Goal: Task Accomplishment & Management: Use online tool/utility

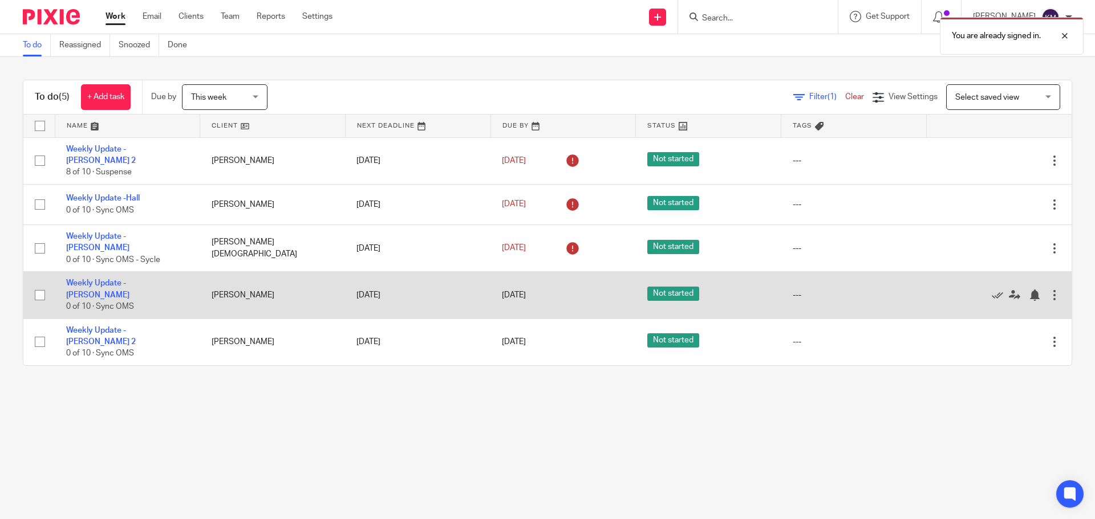
click at [128, 278] on td "Weekly Update - Frymark 0 of 10 · Sync OMS" at bounding box center [127, 295] width 145 height 47
click at [128, 279] on link "Weekly Update - [PERSON_NAME]" at bounding box center [97, 288] width 63 height 19
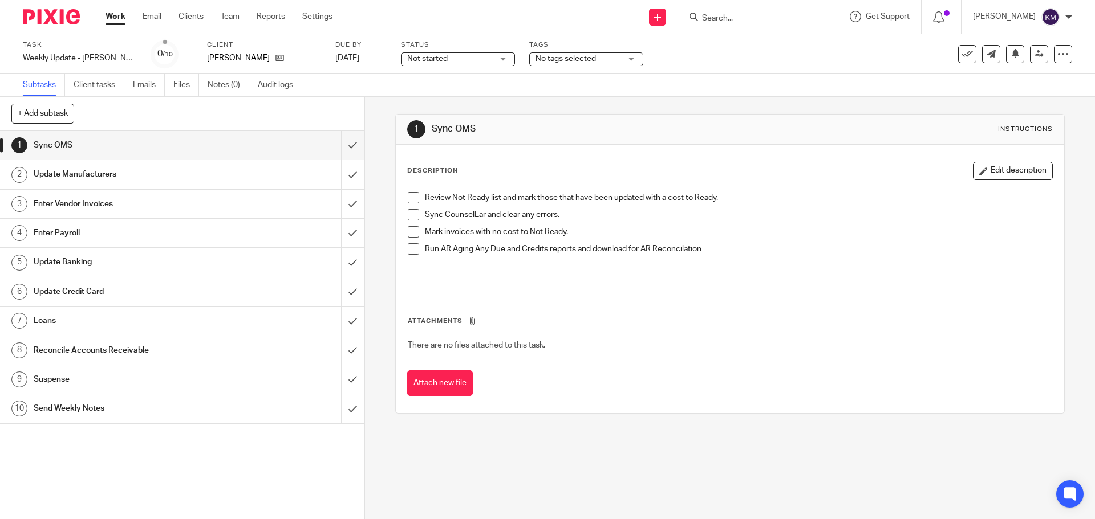
click at [412, 196] on span at bounding box center [413, 197] width 11 height 11
click at [411, 212] on span at bounding box center [413, 214] width 11 height 11
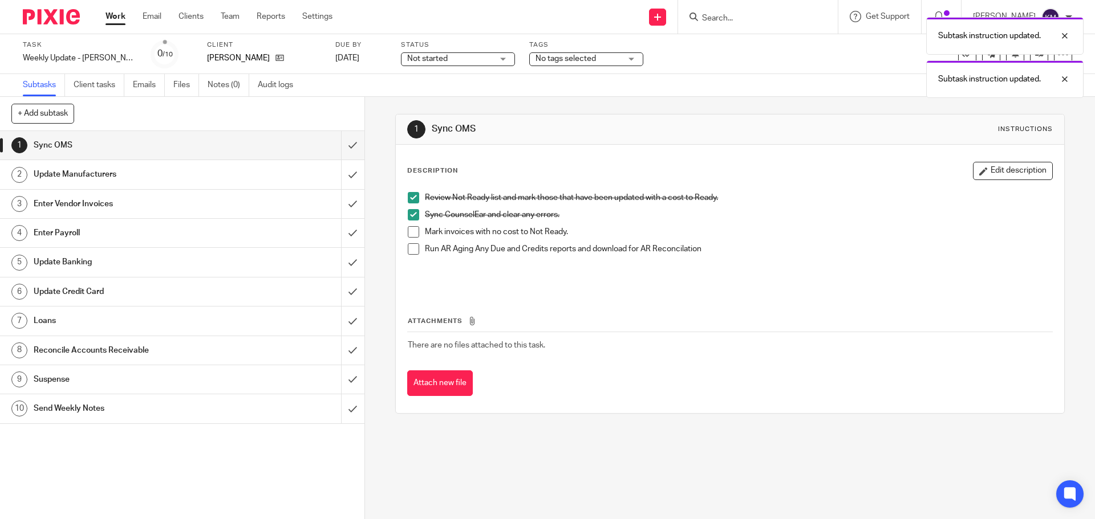
click at [411, 232] on span at bounding box center [413, 231] width 11 height 11
click at [412, 247] on span at bounding box center [413, 248] width 11 height 11
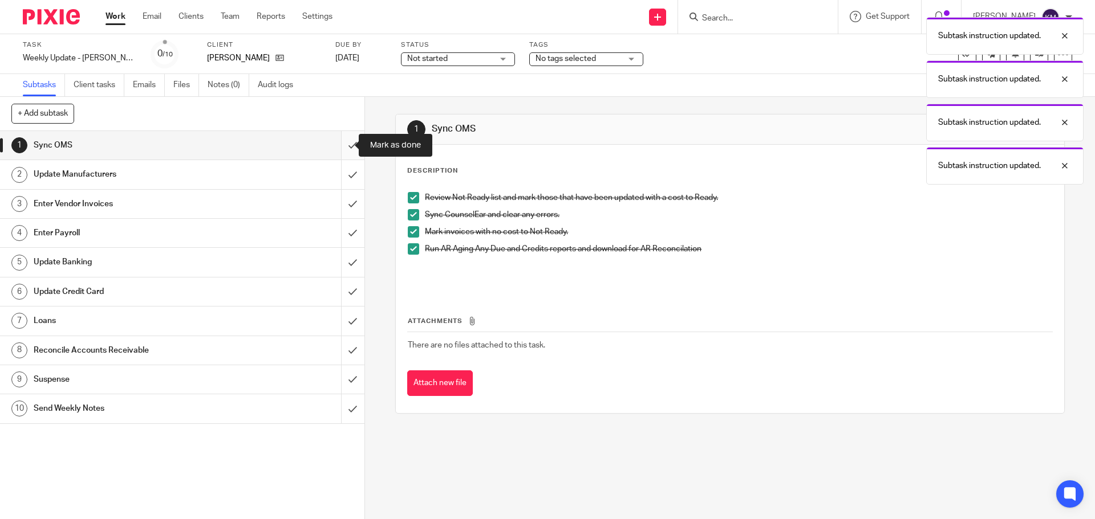
click at [343, 146] on input "submit" at bounding box center [182, 145] width 364 height 29
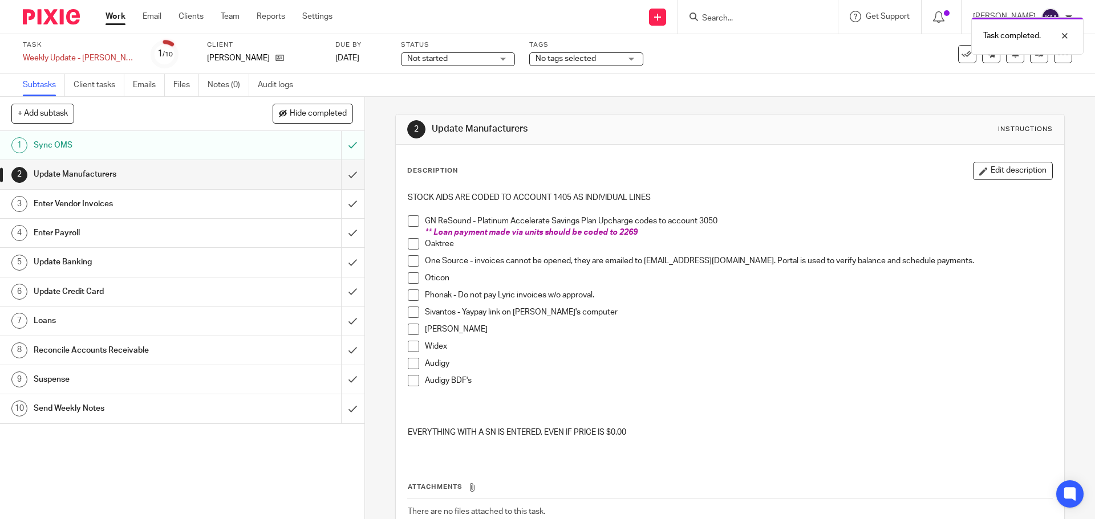
click at [408, 220] on span at bounding box center [413, 221] width 11 height 11
click at [411, 244] on span at bounding box center [413, 243] width 11 height 11
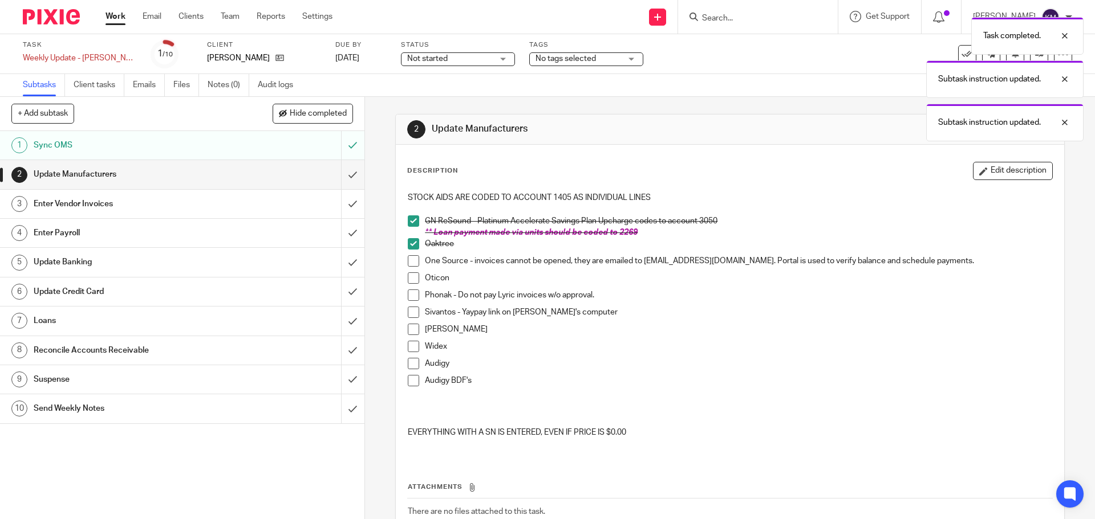
click at [408, 259] on span at bounding box center [413, 260] width 11 height 11
click at [412, 282] on span at bounding box center [413, 278] width 11 height 11
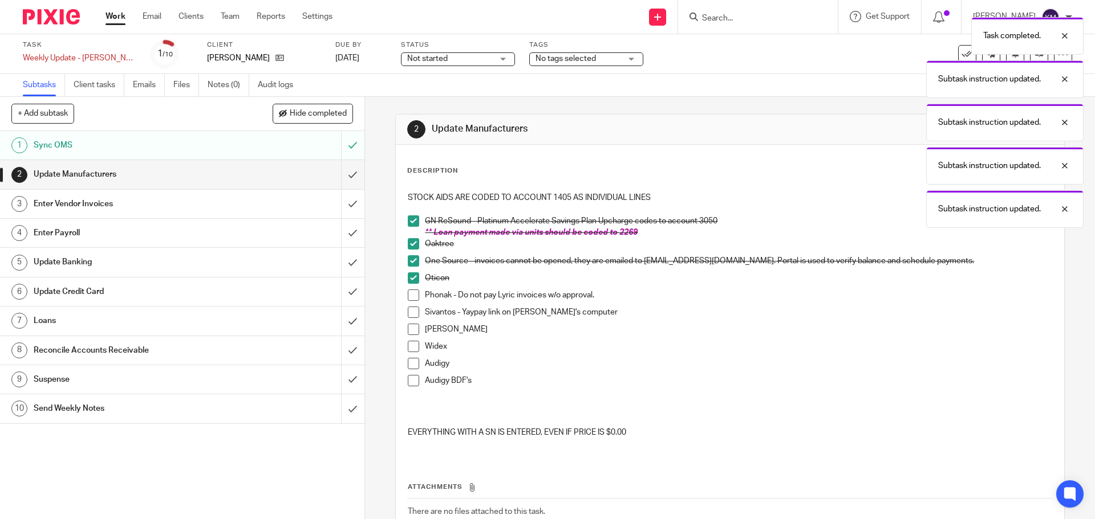
click at [409, 296] on span at bounding box center [413, 295] width 11 height 11
click at [409, 315] on span at bounding box center [413, 312] width 11 height 11
drag, startPoint x: 408, startPoint y: 329, endPoint x: 411, endPoint y: 340, distance: 11.8
click at [408, 329] on span at bounding box center [413, 329] width 11 height 11
click at [413, 347] on span at bounding box center [413, 346] width 11 height 11
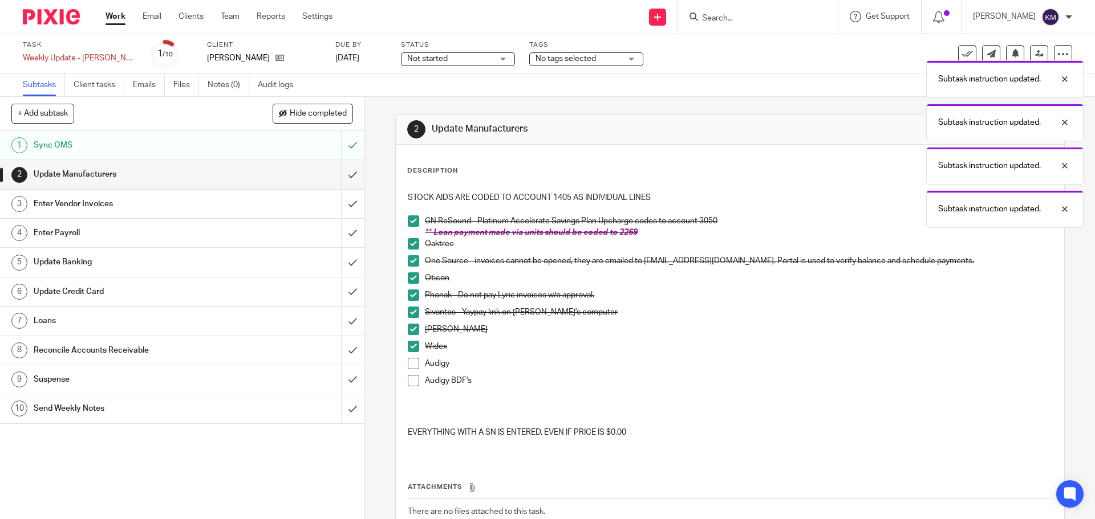
drag, startPoint x: 411, startPoint y: 364, endPoint x: 412, endPoint y: 380, distance: 15.5
click at [411, 365] on span at bounding box center [413, 363] width 11 height 11
click at [412, 382] on span at bounding box center [413, 380] width 11 height 11
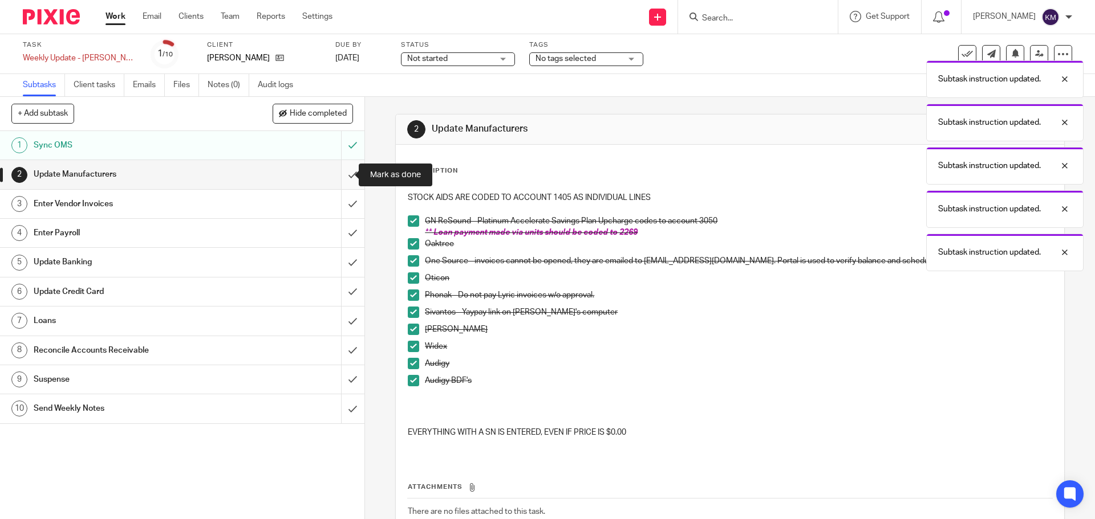
click at [340, 174] on input "submit" at bounding box center [182, 174] width 364 height 29
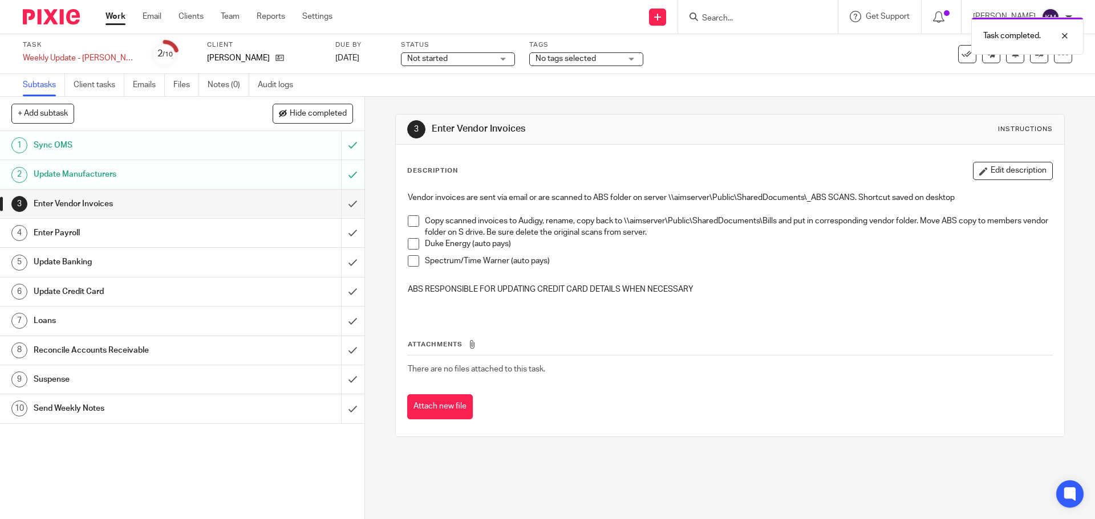
click at [409, 221] on span at bounding box center [413, 221] width 11 height 11
click at [411, 246] on span at bounding box center [413, 243] width 11 height 11
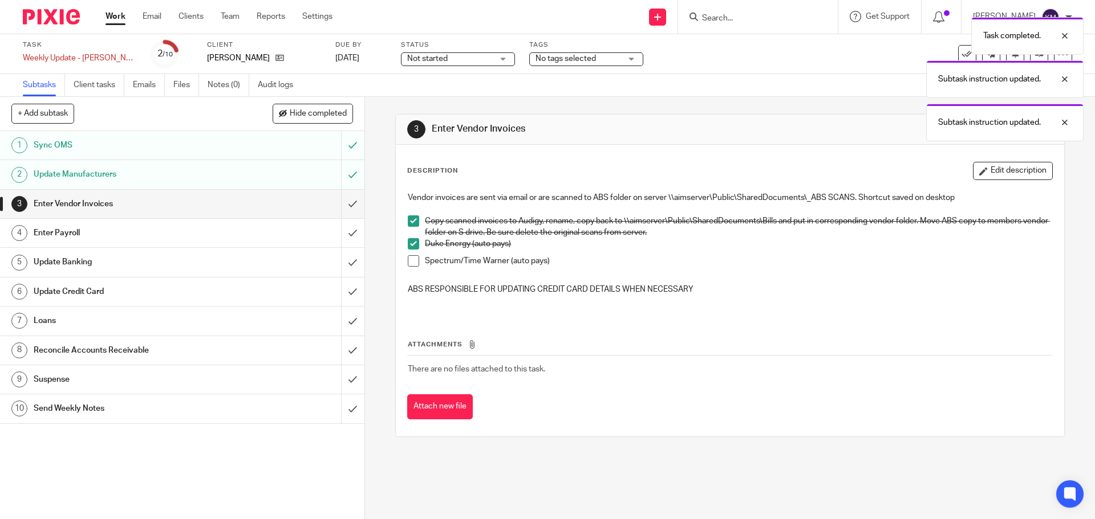
click at [411, 261] on span at bounding box center [413, 260] width 11 height 11
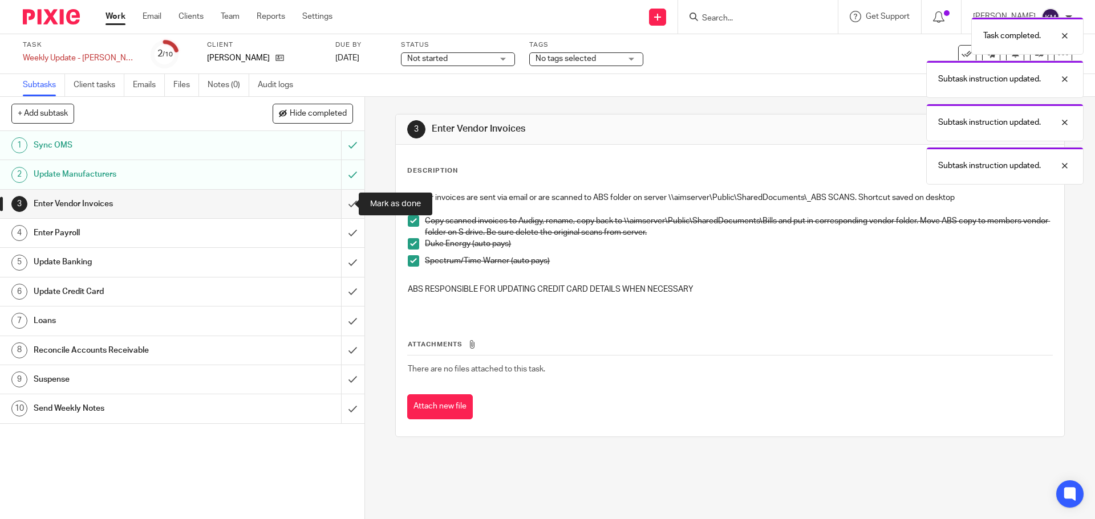
click at [341, 200] on input "submit" at bounding box center [182, 204] width 364 height 29
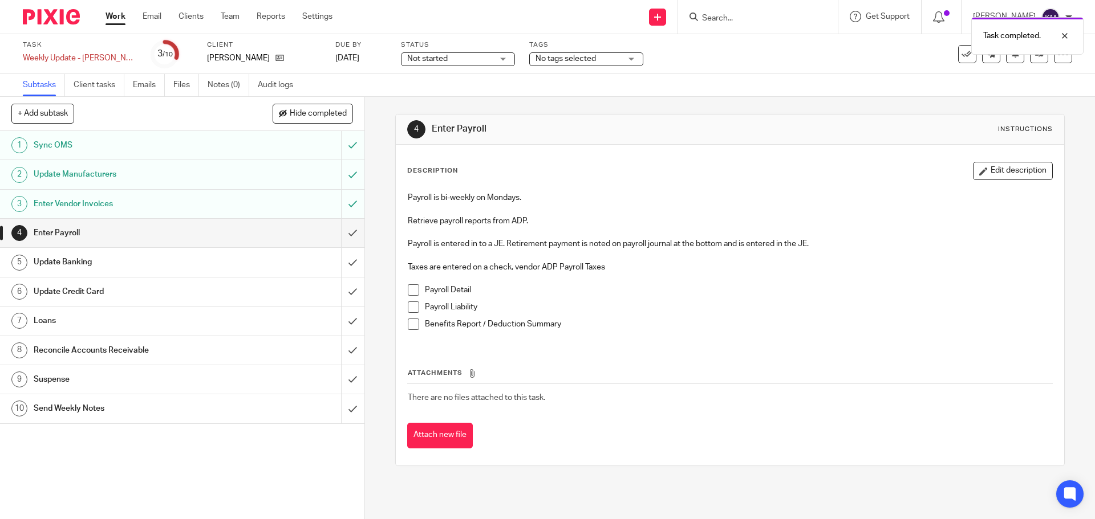
click at [413, 293] on span at bounding box center [413, 290] width 11 height 11
drag, startPoint x: 415, startPoint y: 305, endPoint x: 411, endPoint y: 314, distance: 9.2
click at [414, 305] on span at bounding box center [413, 307] width 11 height 11
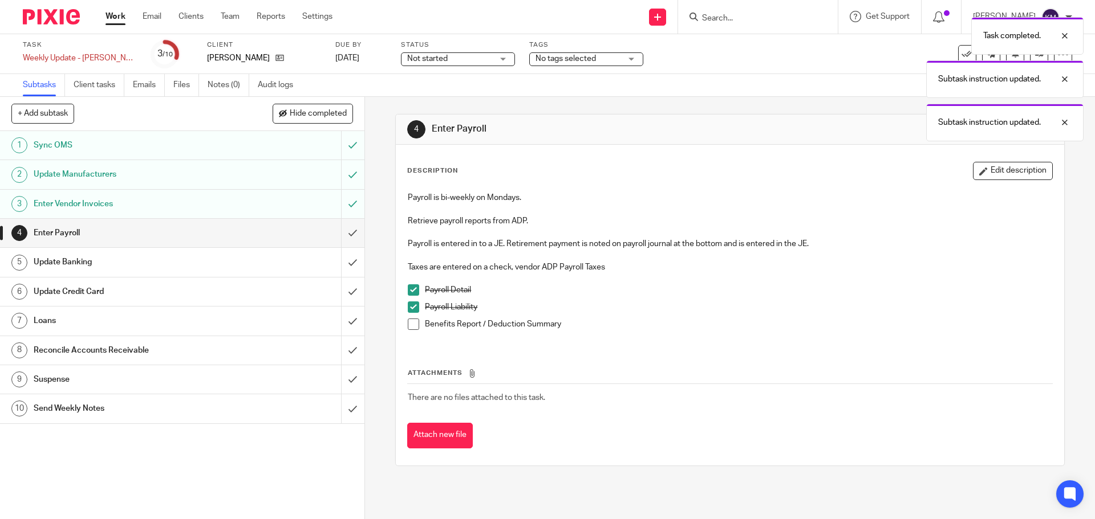
drag, startPoint x: 410, startPoint y: 322, endPoint x: 405, endPoint y: 304, distance: 18.4
click at [410, 321] on span at bounding box center [413, 324] width 11 height 11
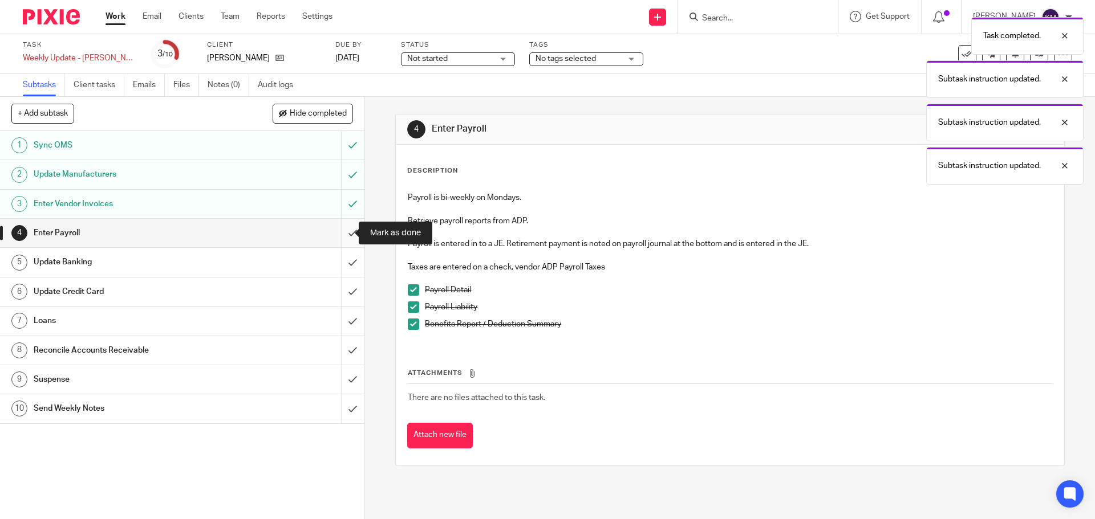
click at [340, 233] on input "submit" at bounding box center [182, 233] width 364 height 29
